Goal: Task Accomplishment & Management: Manage account settings

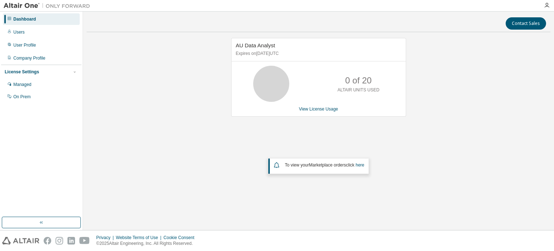
click at [266, 49] on div "AU Data Analyst Expires on [DATE] UTC" at bounding box center [319, 49] width 174 height 23
click at [314, 111] on link "View License Usage" at bounding box center [318, 108] width 39 height 5
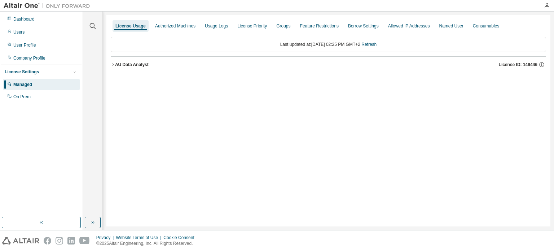
click at [112, 63] on icon "button" at bounding box center [113, 64] width 4 height 4
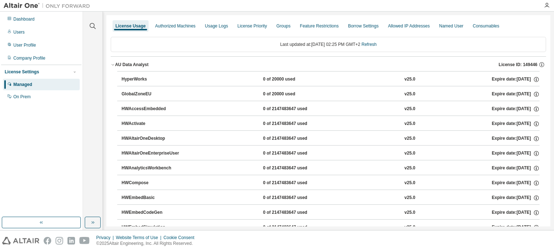
click at [113, 61] on button "AU Data Analyst License ID: 149446" at bounding box center [329, 65] width 436 height 16
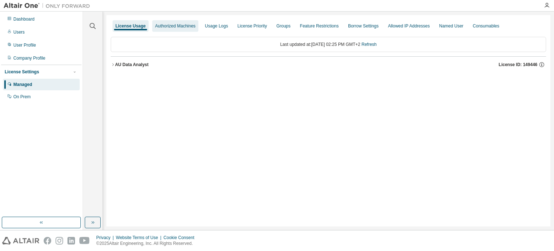
click at [167, 21] on div "Authorized Machines" at bounding box center [175, 26] width 46 height 12
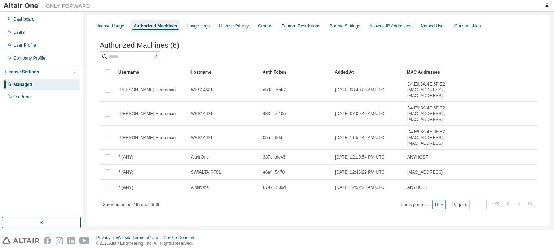
click at [435, 208] on button "10" at bounding box center [440, 205] width 10 height 6
click at [426, 196] on div "100" at bounding box center [437, 196] width 58 height 9
click at [421, 23] on div "Named User" at bounding box center [433, 26] width 24 height 6
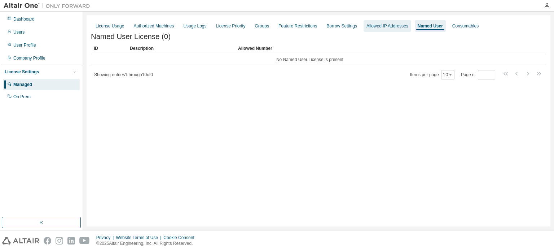
click at [367, 26] on div "Allowed IP Addresses" at bounding box center [388, 26] width 42 height 6
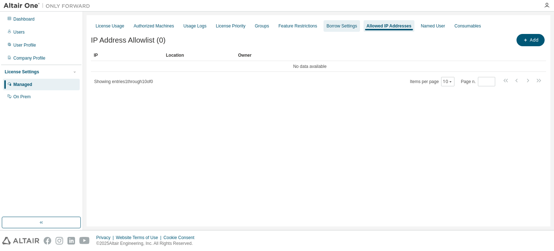
click at [327, 29] on div "Borrow Settings" at bounding box center [342, 26] width 31 height 6
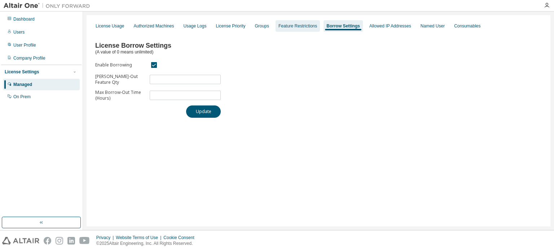
click at [296, 25] on div "Feature Restrictions" at bounding box center [298, 26] width 39 height 6
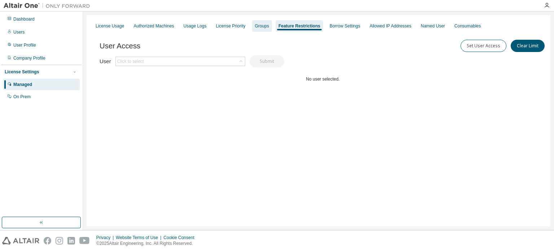
click at [260, 28] on div "Groups" at bounding box center [262, 26] width 14 height 6
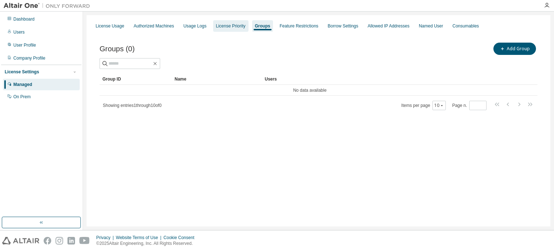
click at [217, 25] on div "License Priority" at bounding box center [231, 26] width 30 height 6
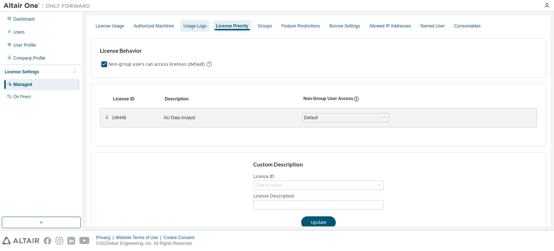
click at [184, 25] on div "Usage Logs" at bounding box center [194, 26] width 23 height 6
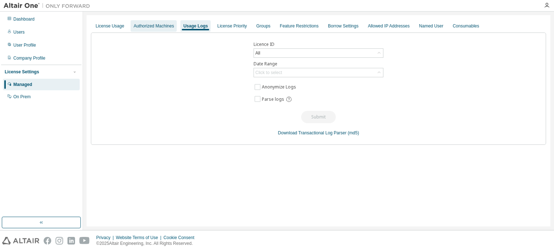
click at [157, 27] on div "Authorized Machines" at bounding box center [154, 26] width 40 height 6
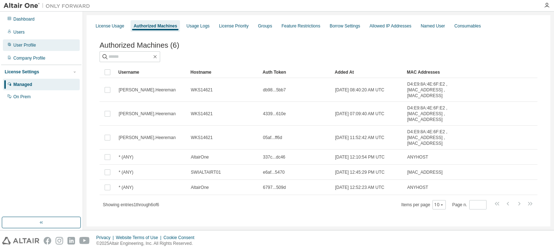
click at [20, 42] on div "User Profile" at bounding box center [24, 45] width 23 height 6
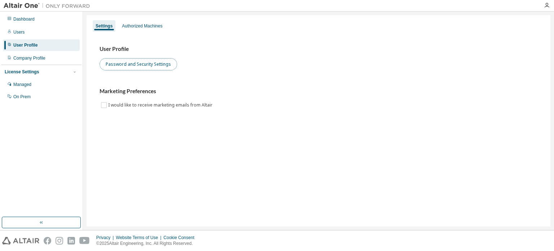
click at [109, 62] on button "Password and Security Settings" at bounding box center [139, 64] width 78 height 12
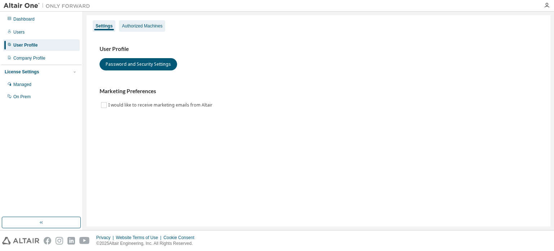
click at [135, 21] on div "Authorized Machines" at bounding box center [142, 26] width 46 height 12
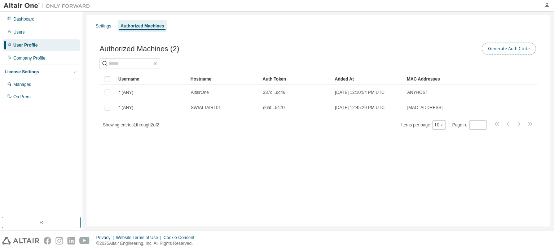
click at [504, 52] on button "Generate Auth Code" at bounding box center [509, 49] width 54 height 12
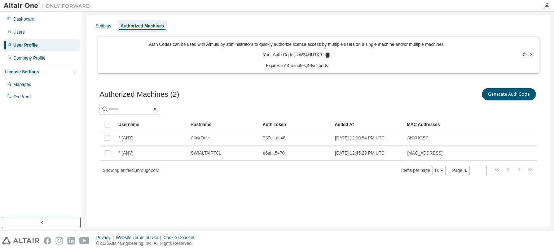
click at [329, 55] on icon at bounding box center [328, 55] width 4 height 5
click at [327, 54] on icon at bounding box center [328, 55] width 4 height 5
click at [493, 95] on button "Generate Auth Code" at bounding box center [509, 94] width 54 height 12
click at [524, 53] on icon at bounding box center [524, 54] width 3 height 4
click at [489, 108] on div at bounding box center [319, 109] width 438 height 11
